Goal: Transaction & Acquisition: Purchase product/service

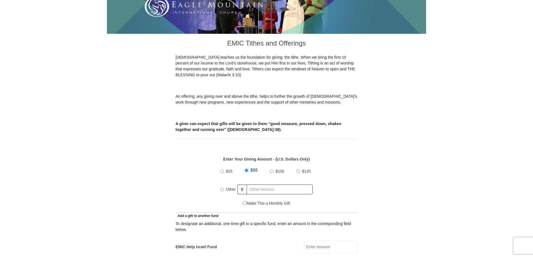
scroll to position [125, 0]
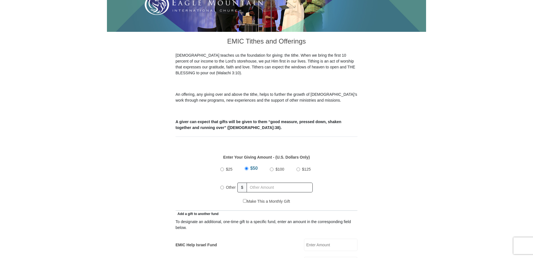
click at [222, 186] on input "Other" at bounding box center [222, 188] width 4 height 4
radio input "true"
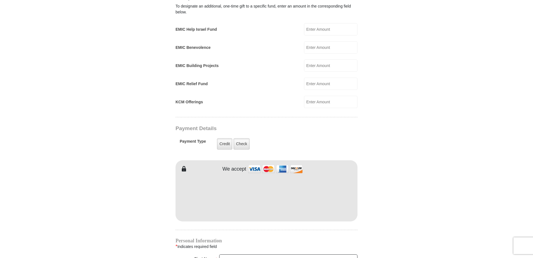
scroll to position [348, 0]
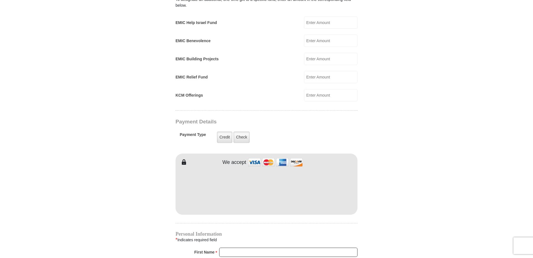
type input "559.00"
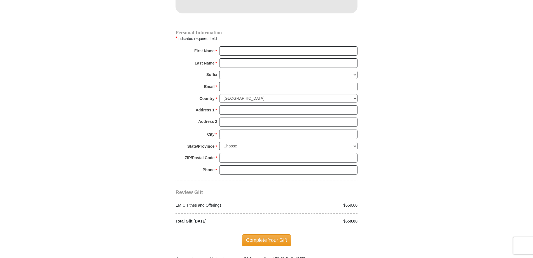
scroll to position [552, 0]
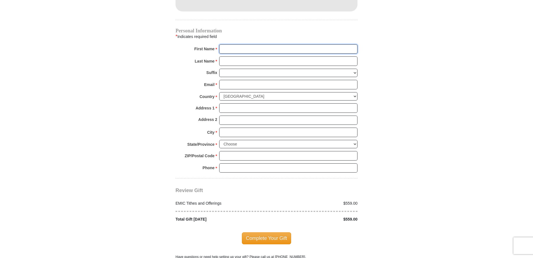
click at [281, 44] on input "First Name *" at bounding box center [288, 49] width 138 height 10
type input "[PERSON_NAME]"
click at [228, 57] on input "Last Name *" at bounding box center [288, 62] width 138 height 10
type input "[PERSON_NAME]"
click at [224, 80] on input "Email *" at bounding box center [288, 85] width 138 height 10
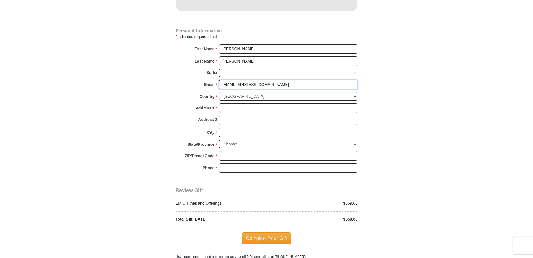
type input "lynbatten@comcast.net"
click at [311, 104] on input "Address 1 *" at bounding box center [288, 109] width 138 height 10
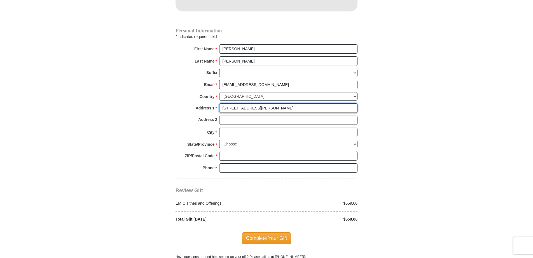
type input "13902 Kimberly Circle"
click at [291, 128] on input "City *" at bounding box center [288, 133] width 138 height 10
type input "Rogers"
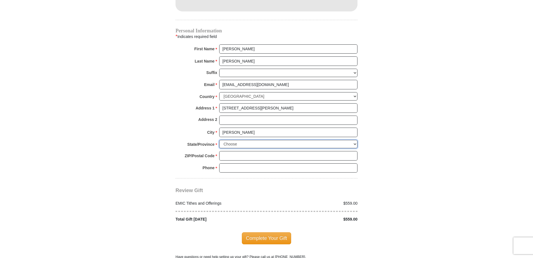
click at [354, 140] on select "Choose Alabama Alaska American Samoa Arizona Arkansas Armed Forces Americas Arm…" at bounding box center [288, 144] width 138 height 9
select select "MN"
click at [219, 140] on select "Choose Alabama Alaska American Samoa Arizona Arkansas Armed Forces Americas Arm…" at bounding box center [288, 144] width 138 height 9
click at [307, 151] on input "ZIP/Postal Code *" at bounding box center [288, 156] width 138 height 10
type input "55374"
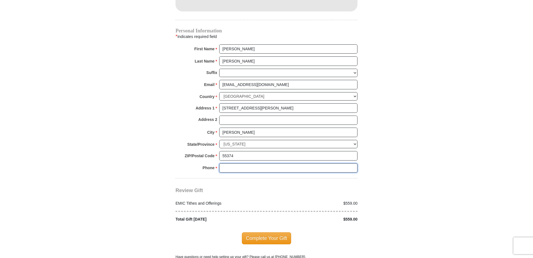
click at [335, 164] on input "Phone * *" at bounding box center [288, 169] width 138 height 10
type input "7632429101"
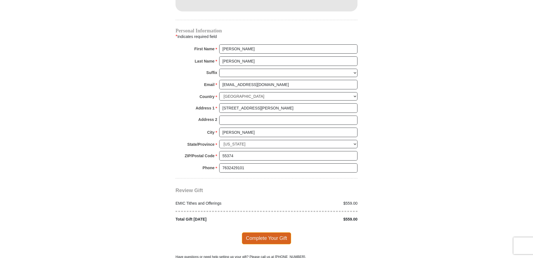
click at [275, 233] on span "Complete Your Gift" at bounding box center [267, 239] width 50 height 12
